Goal: Task Accomplishment & Management: Use online tool/utility

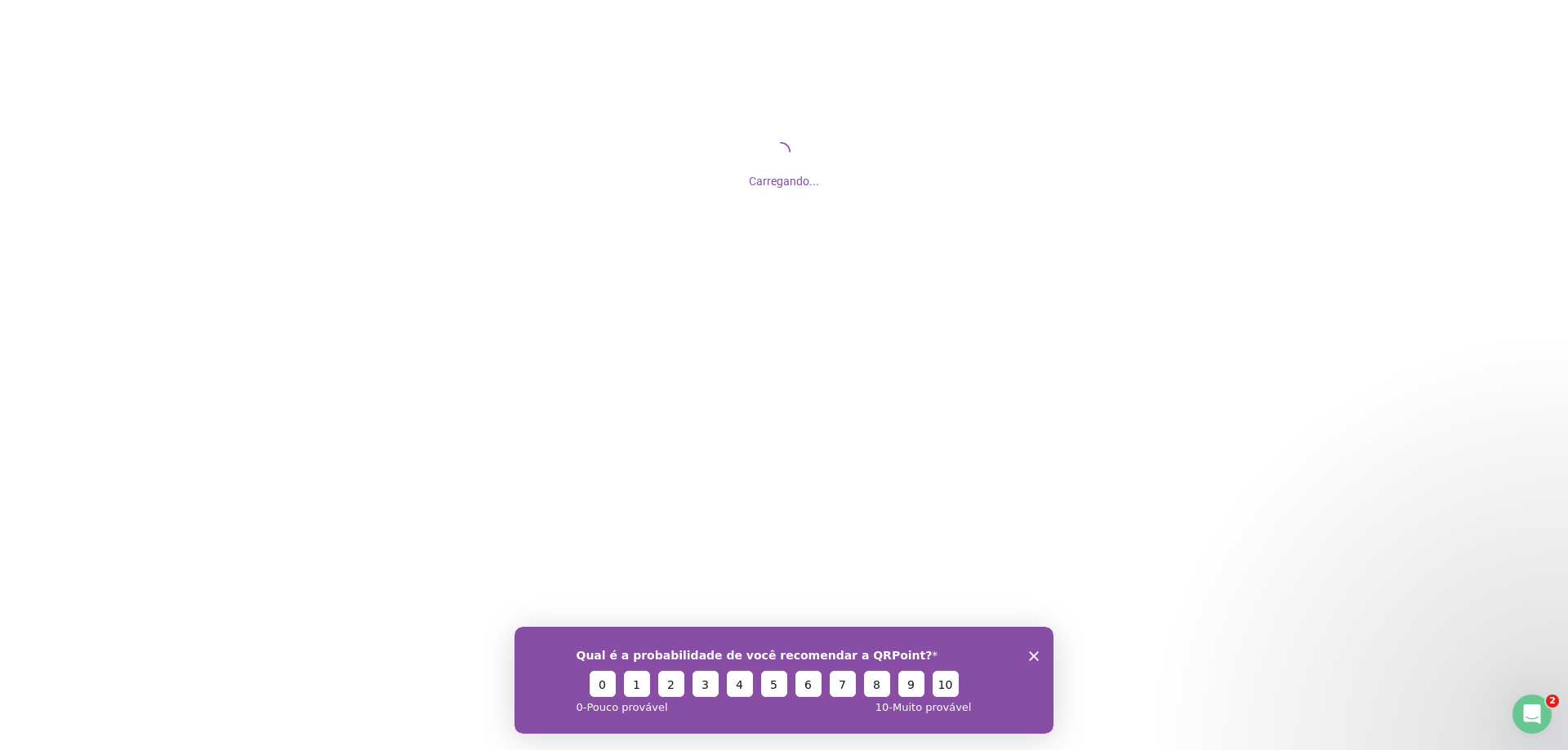
click at [1033, 661] on div "Qual é a probabilidade de você recomendar a QRPoint? 0 1 2 3 4 5 6 7 8 9 10 0 -…" at bounding box center [784, 679] width 539 height 107
click at [1034, 655] on polygon "Encerrar pesquisa" at bounding box center [1033, 655] width 9 height 9
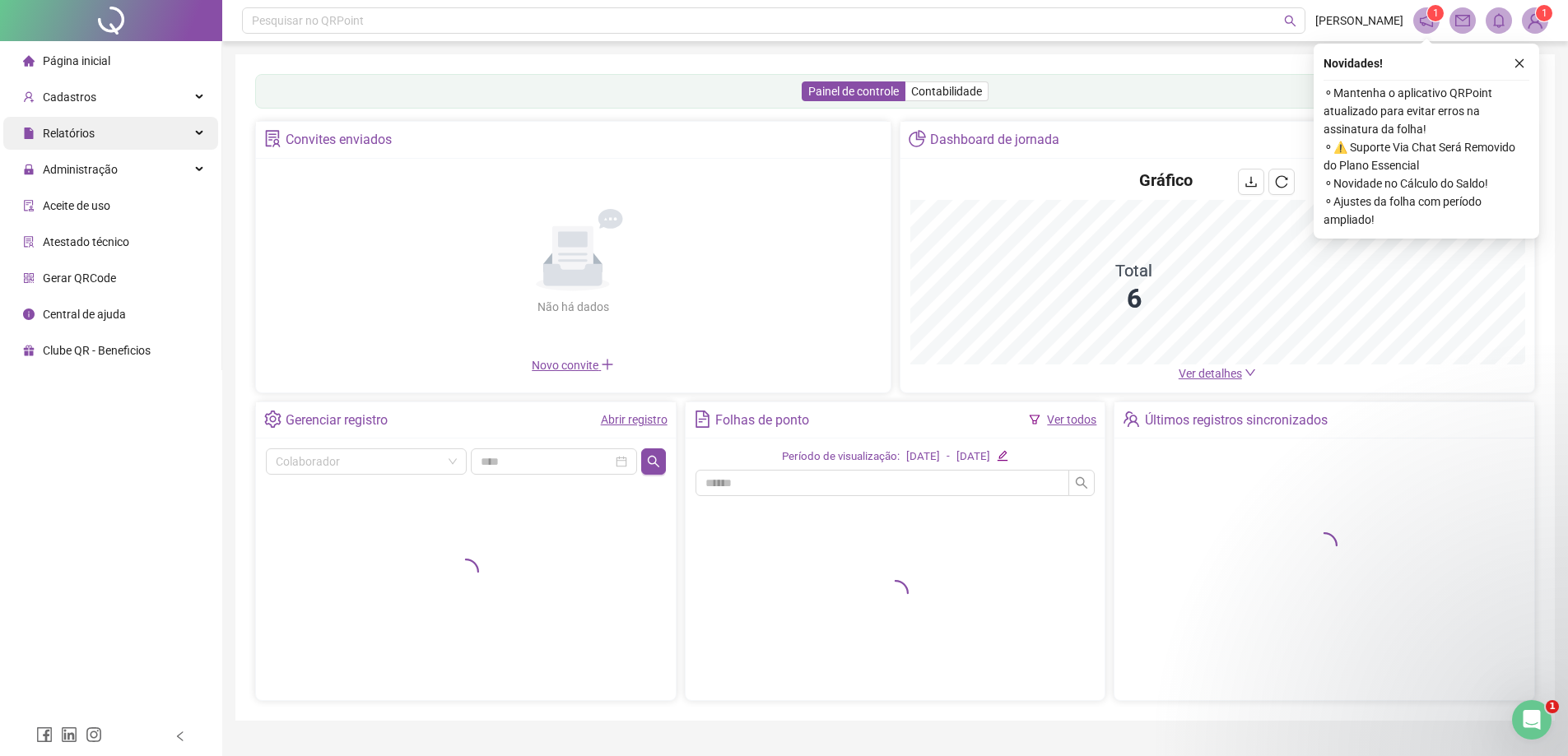
click at [108, 136] on div "Relatórios" at bounding box center [111, 133] width 215 height 33
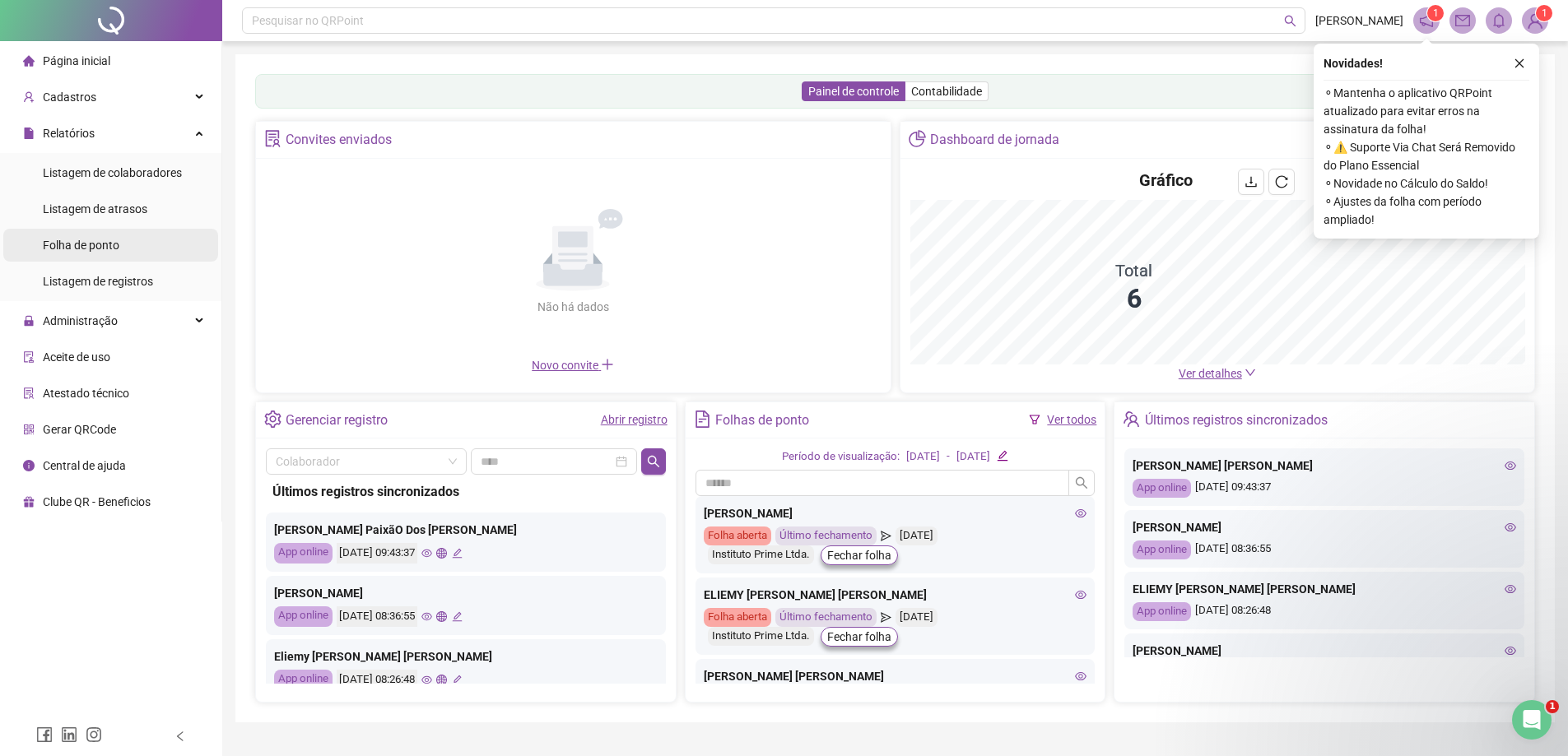
click at [103, 254] on div "Folha de ponto" at bounding box center [81, 245] width 77 height 33
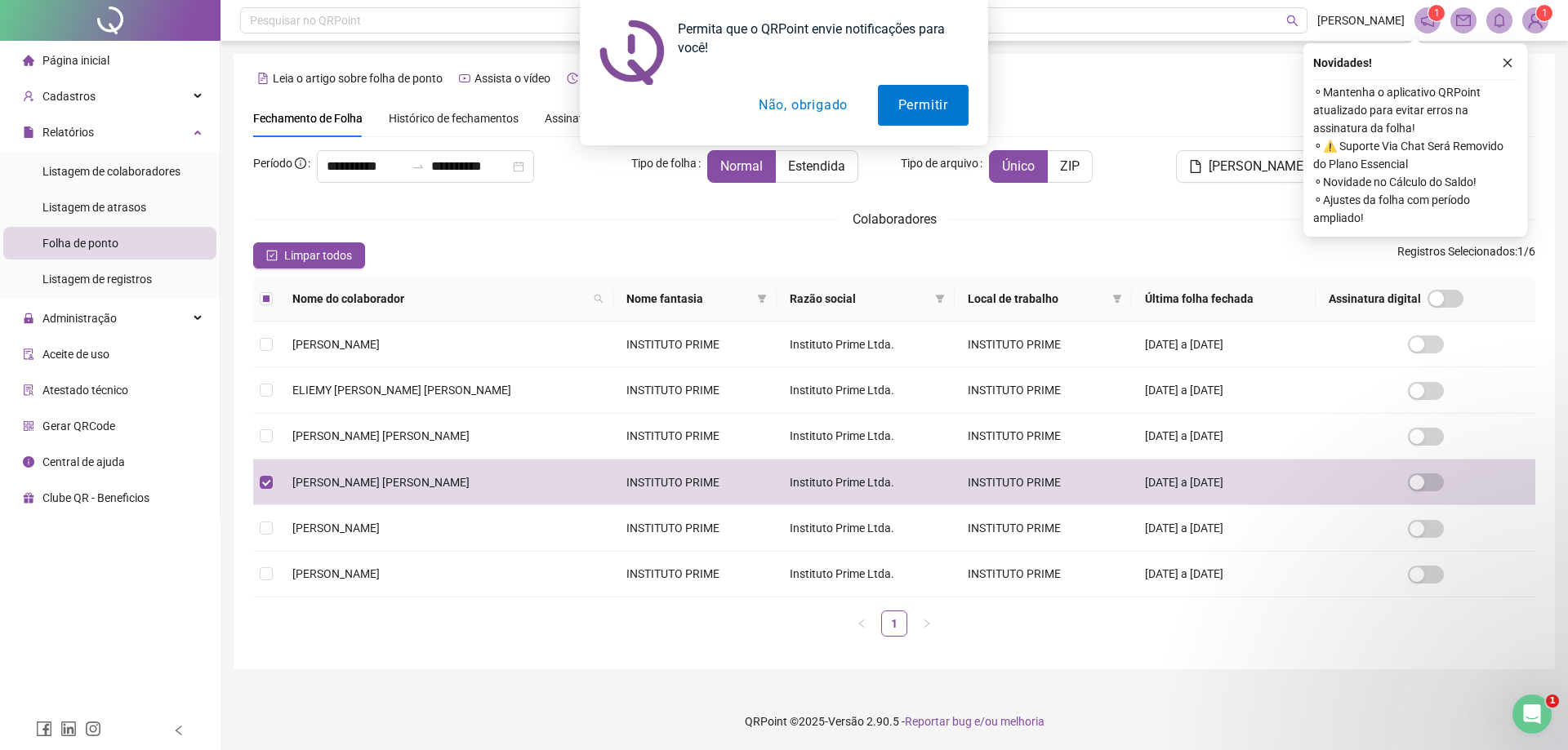
click at [813, 107] on button "Não, obrigado" at bounding box center [803, 106] width 130 height 41
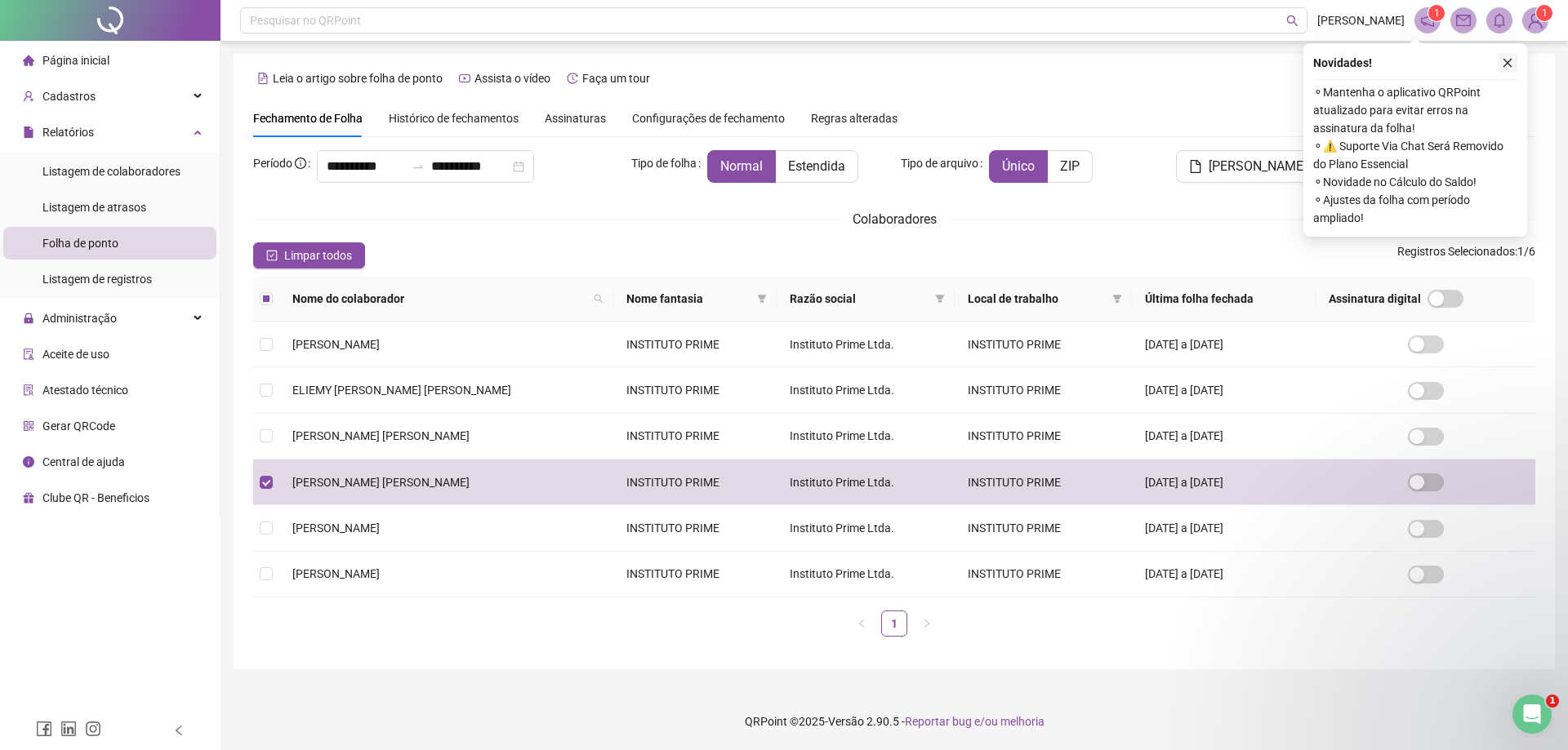
click at [1512, 60] on icon "close" at bounding box center [1507, 62] width 11 height 11
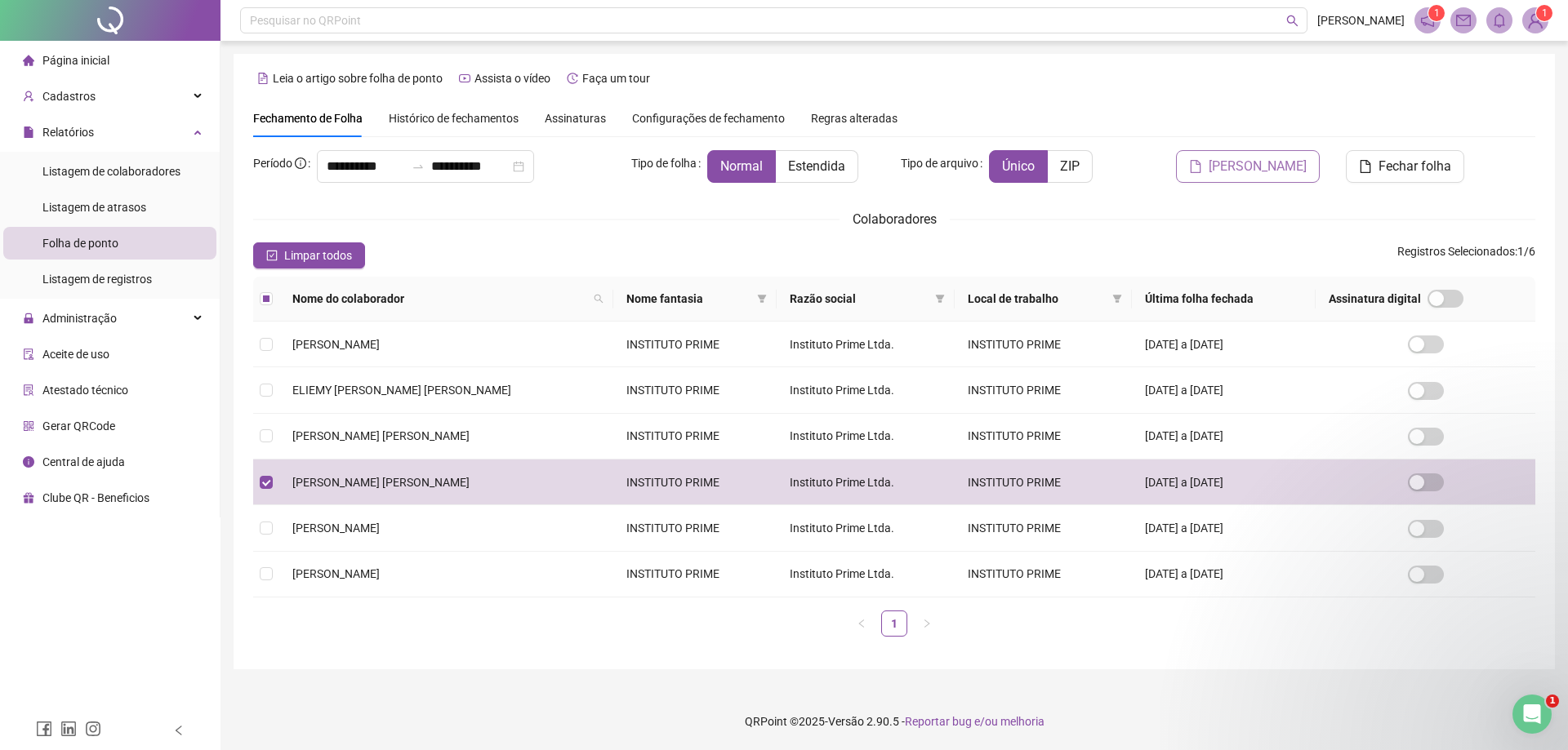
click at [1283, 176] on span "[PERSON_NAME]" at bounding box center [1257, 166] width 98 height 20
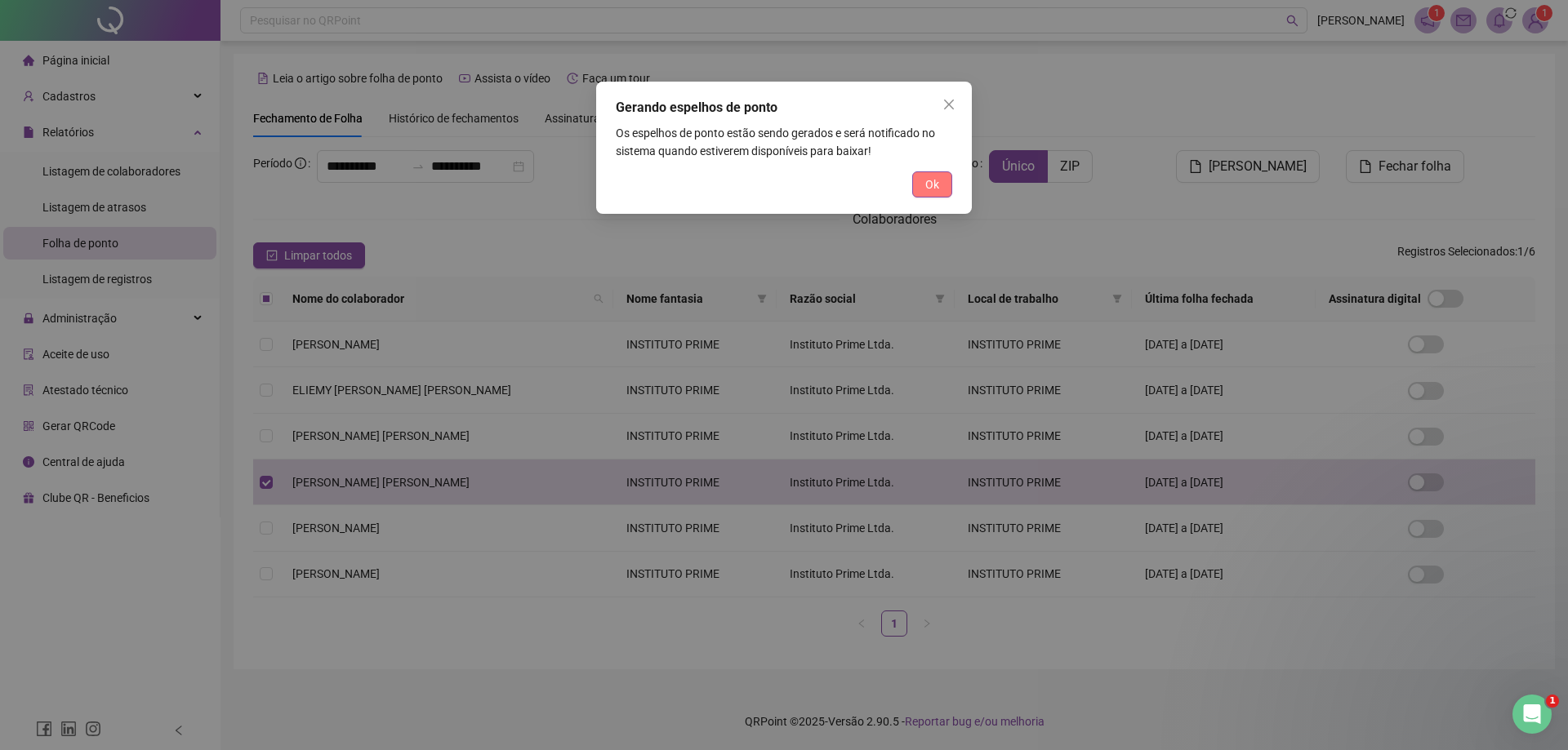
click at [920, 181] on button "Ok" at bounding box center [932, 184] width 40 height 26
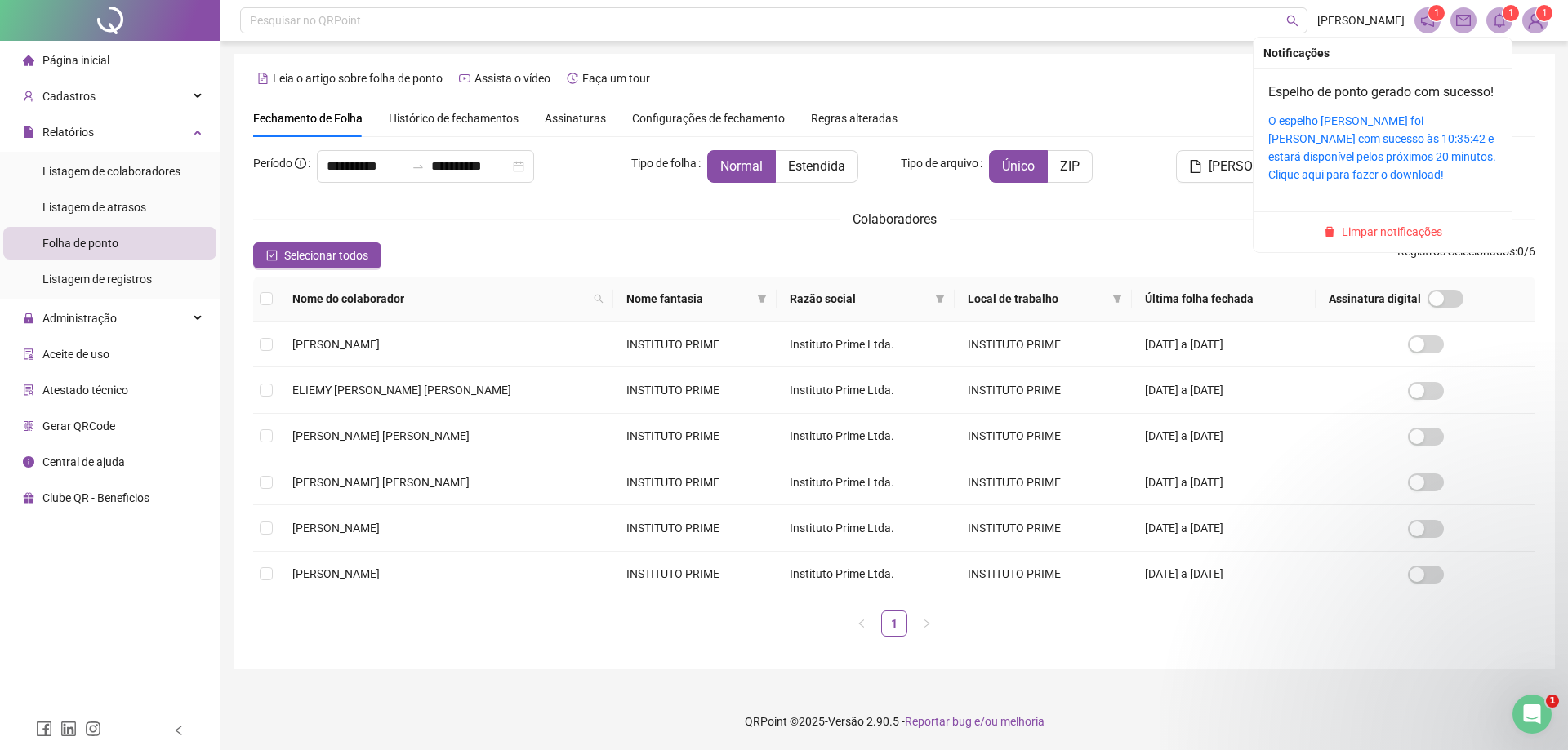
click at [1434, 165] on div "O espelho [PERSON_NAME] foi [PERSON_NAME] com sucesso às 10:35:42 e estará disp…" at bounding box center [1382, 147] width 229 height 72
click at [1427, 147] on link "O espelho [PERSON_NAME] foi [PERSON_NAME] com sucesso às 10:35:42 e estará disp…" at bounding box center [1381, 147] width 228 height 67
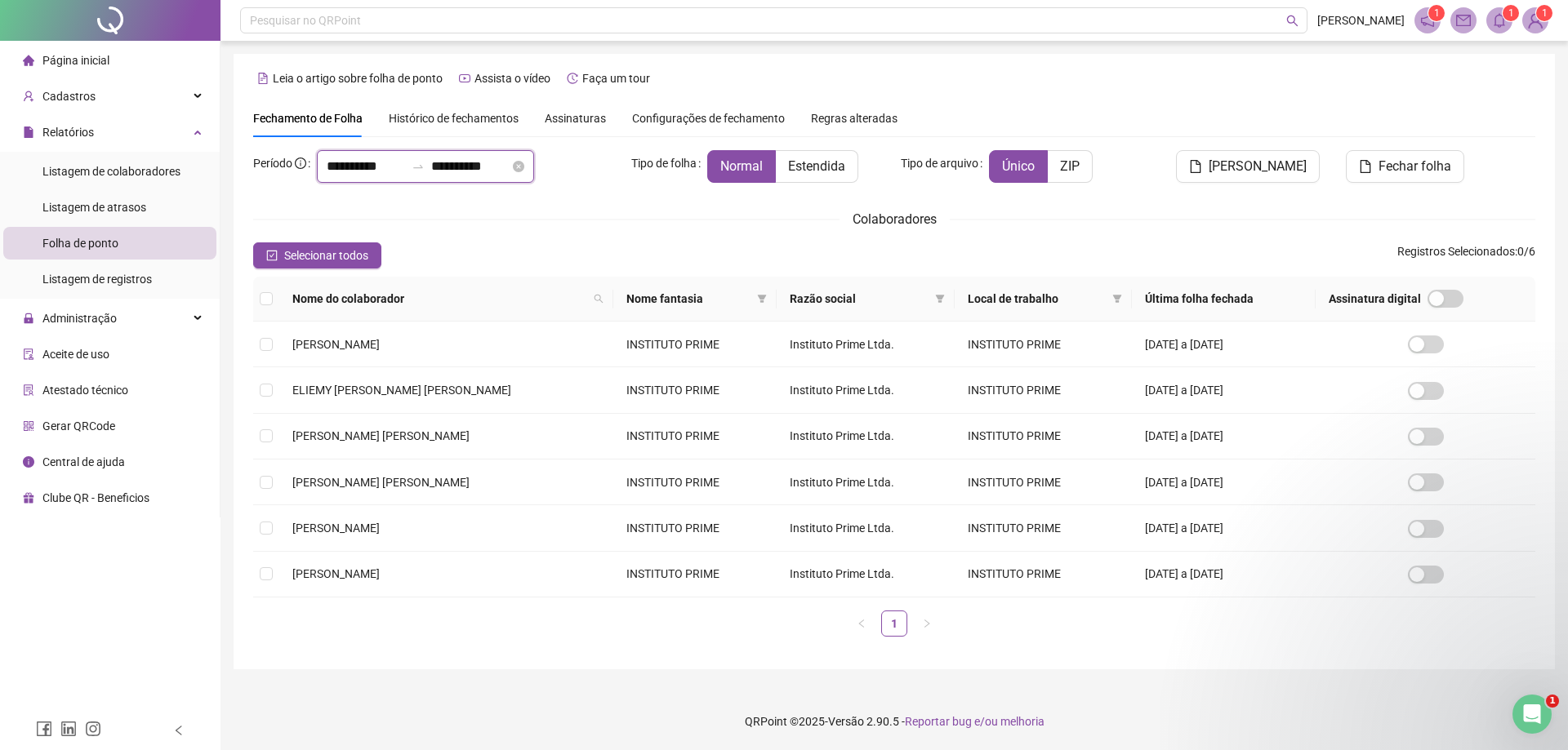
click at [385, 168] on input "**********" at bounding box center [366, 166] width 78 height 20
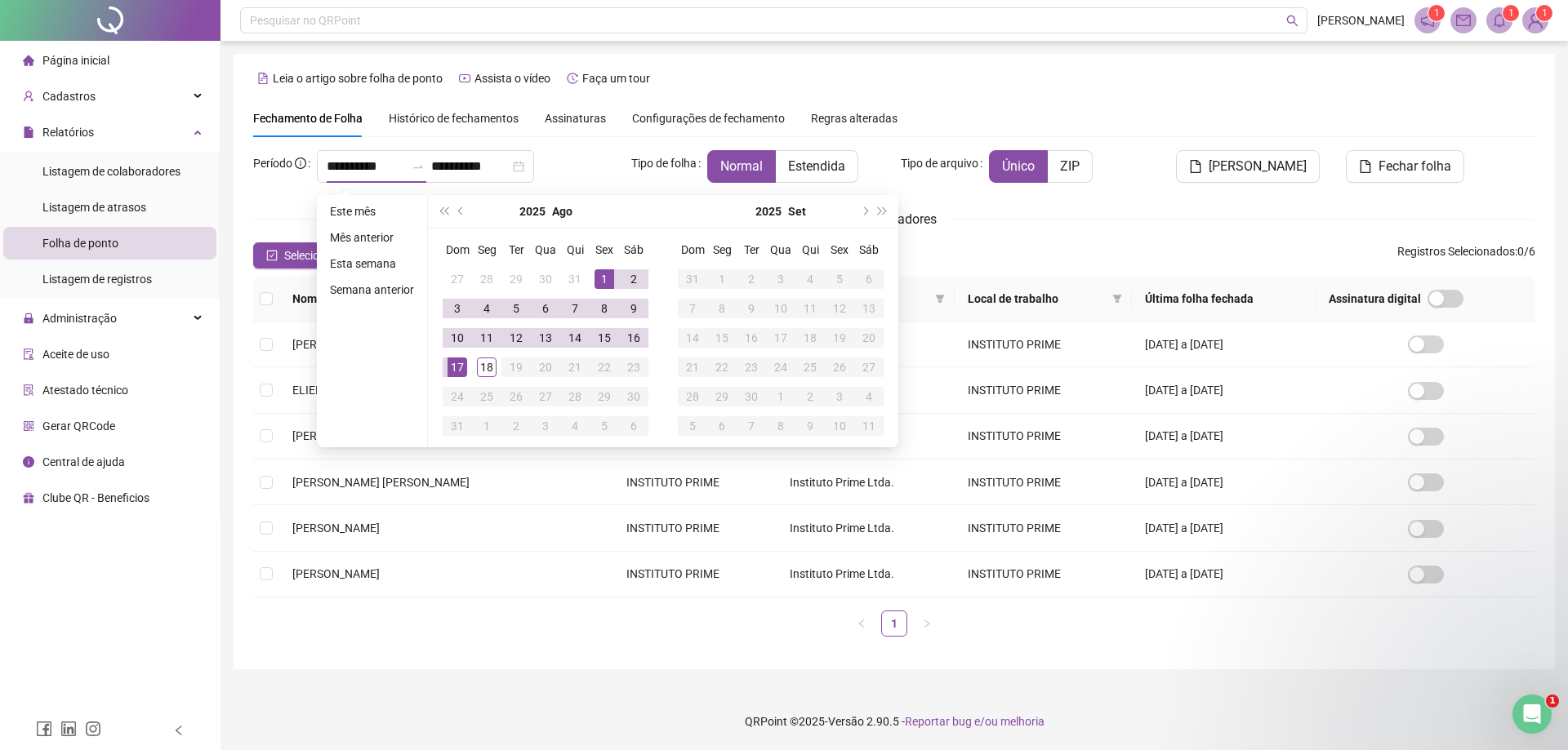
click at [612, 136] on div "Fechamento de Folha Histórico de fechamentos Assinaturas Configurações de fecha…" at bounding box center [576, 118] width 645 height 38
